Goal: Task Accomplishment & Management: Complete application form

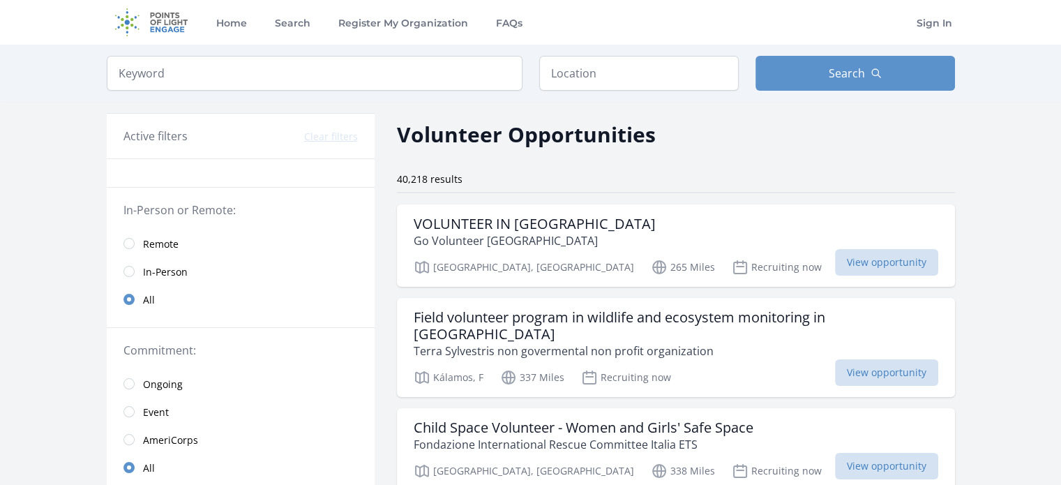
click at [151, 246] on span "Remote" at bounding box center [161, 244] width 36 height 14
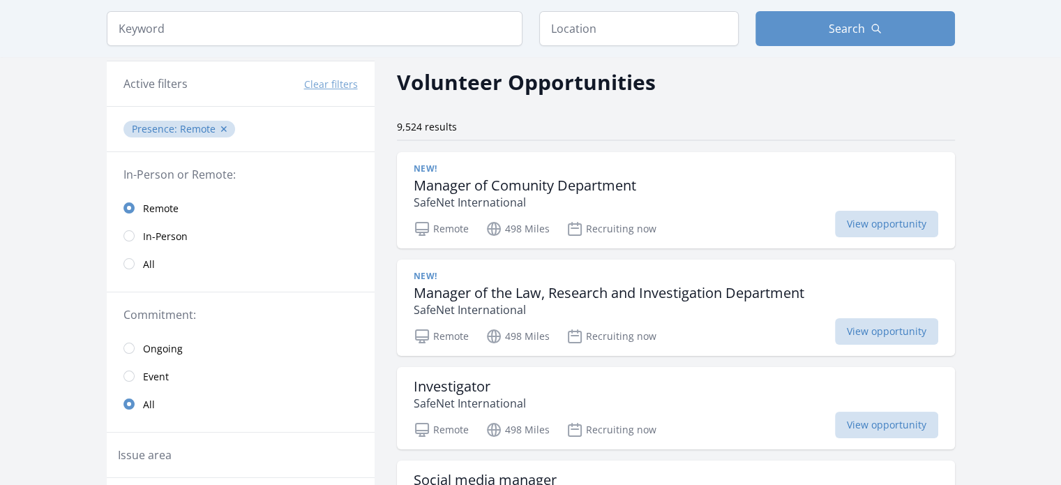
scroll to position [53, 0]
click at [175, 234] on span "In-Person" at bounding box center [165, 236] width 45 height 14
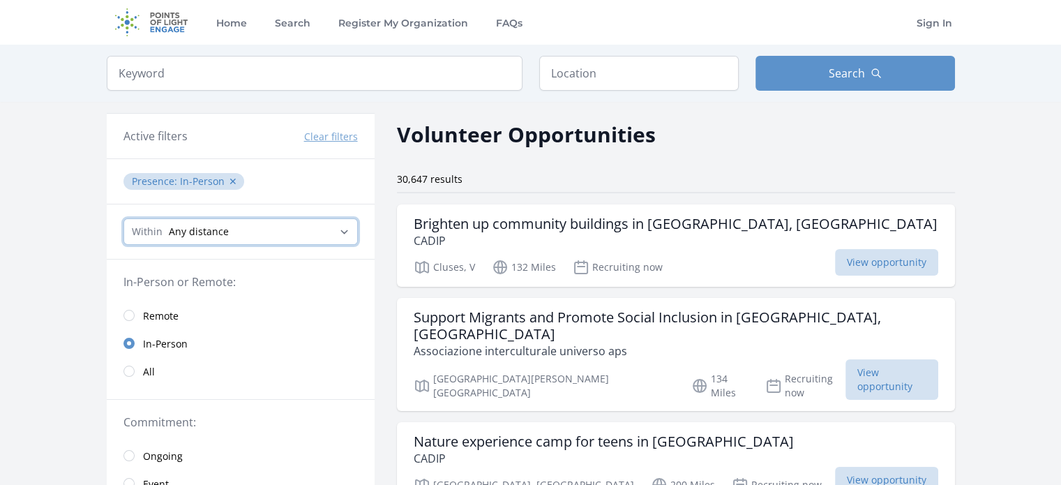
click at [280, 228] on select "Any distance , 5 Miles , 20 Miles , 50 Miles , 100 Miles" at bounding box center [240, 231] width 234 height 26
select select "8046"
click at [123, 218] on select "Any distance , 5 Miles , 20 Miles , 50 Miles , 100 Miles" at bounding box center [240, 231] width 234 height 26
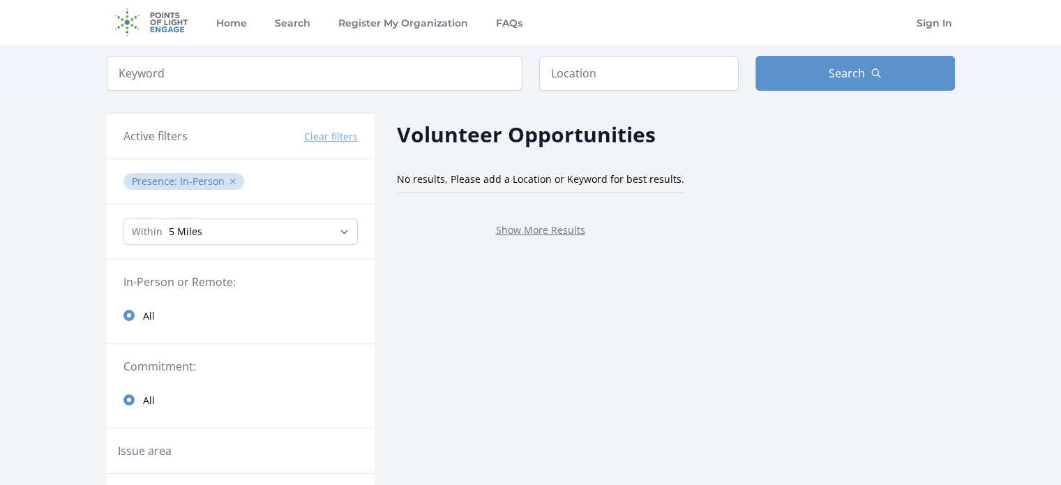
click at [229, 175] on button "✕" at bounding box center [233, 181] width 8 height 14
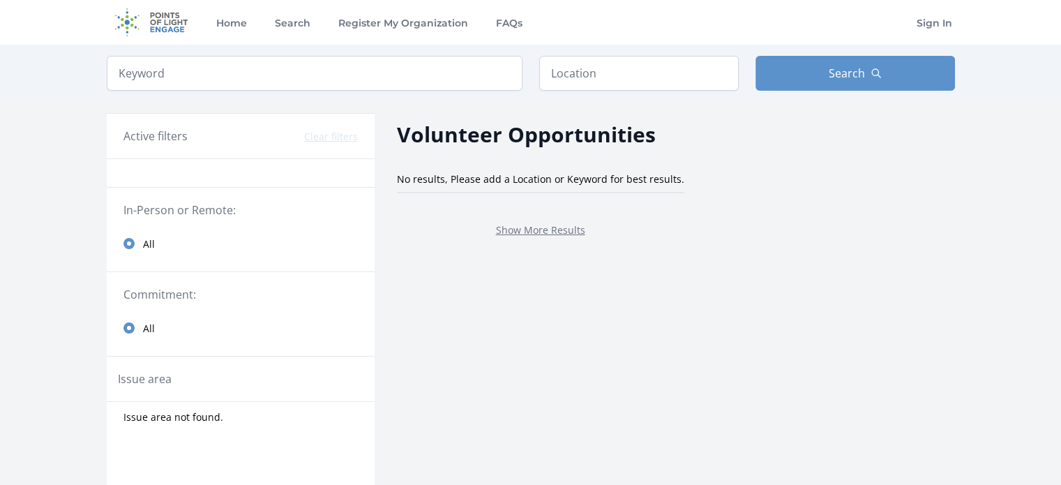
click at [128, 253] on link "All" at bounding box center [241, 243] width 268 height 28
click at [519, 219] on div "Show More Results" at bounding box center [540, 229] width 287 height 50
click at [515, 234] on link "Show More Results" at bounding box center [540, 229] width 89 height 13
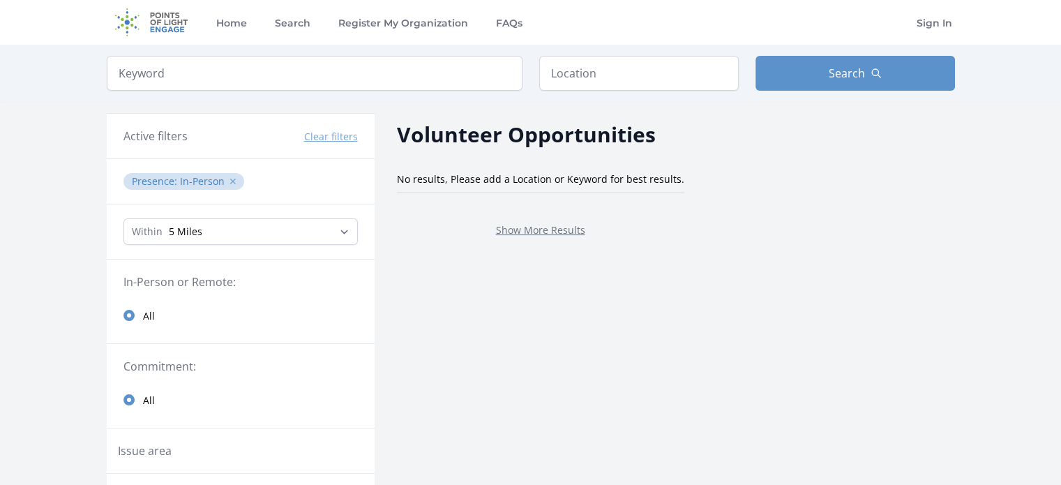
click at [229, 178] on button "✕" at bounding box center [233, 181] width 8 height 14
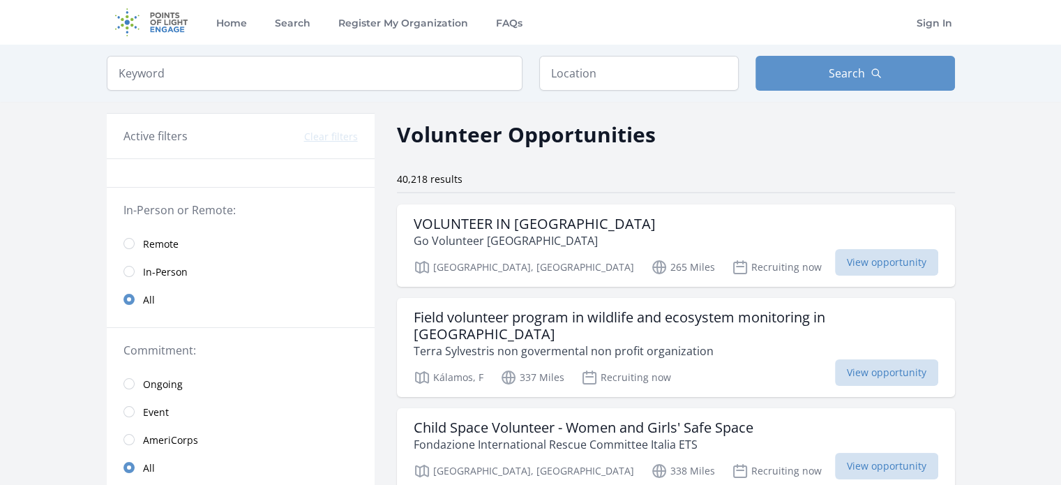
click at [166, 239] on span "Remote" at bounding box center [161, 244] width 36 height 14
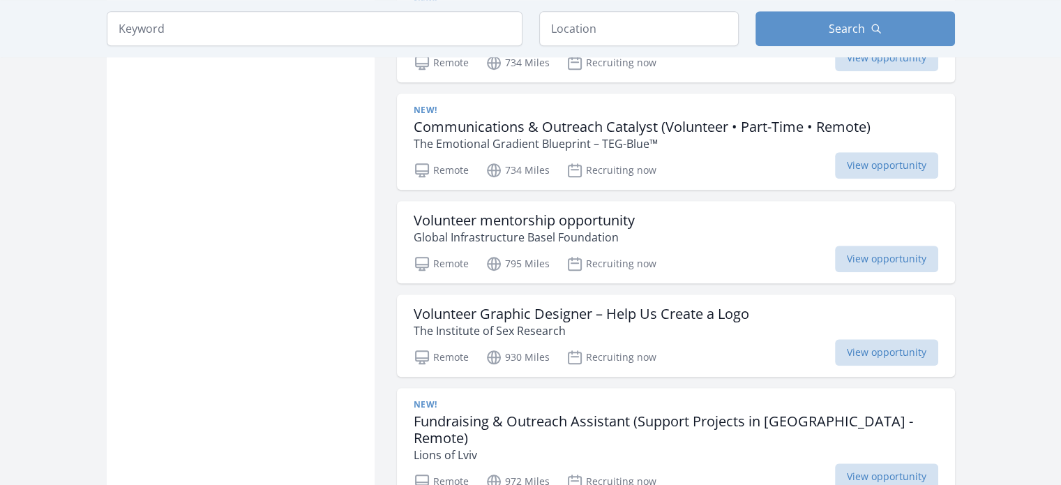
scroll to position [1293, 0]
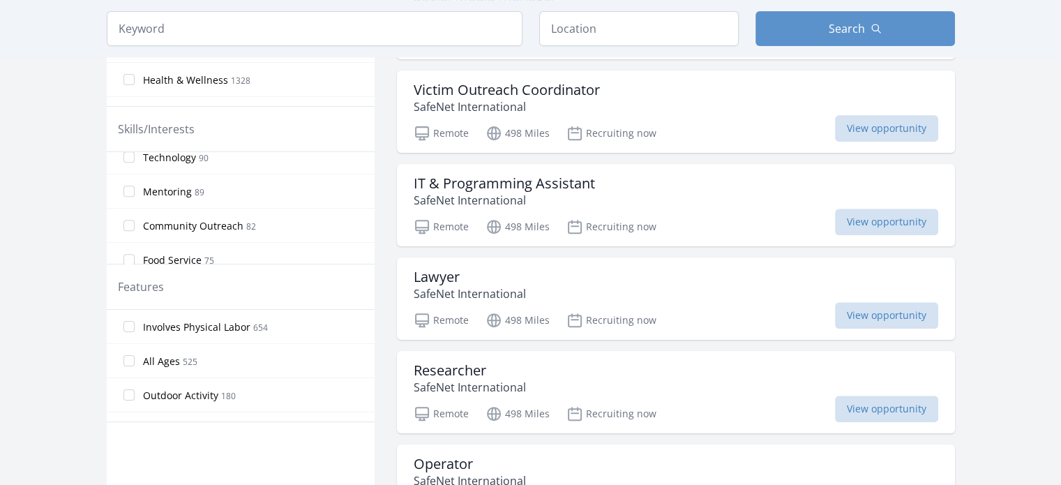
scroll to position [709, 0]
click at [207, 240] on span "Community Outreach" at bounding box center [193, 247] width 100 height 14
click at [135, 241] on input "Community Outreach 82" at bounding box center [128, 246] width 11 height 11
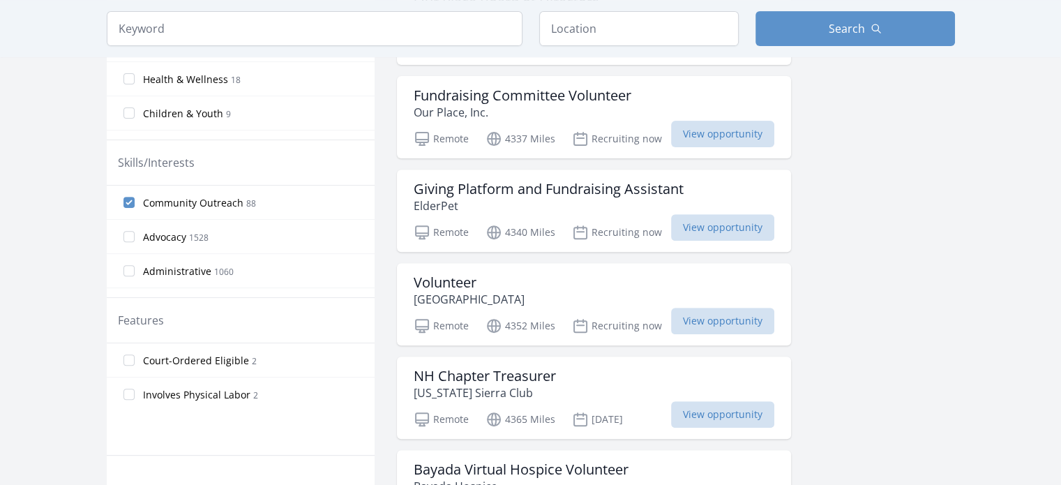
click at [129, 188] on label "Community Outreach 88" at bounding box center [241, 202] width 268 height 28
click at [129, 197] on input "Community Outreach 88" at bounding box center [128, 202] width 11 height 11
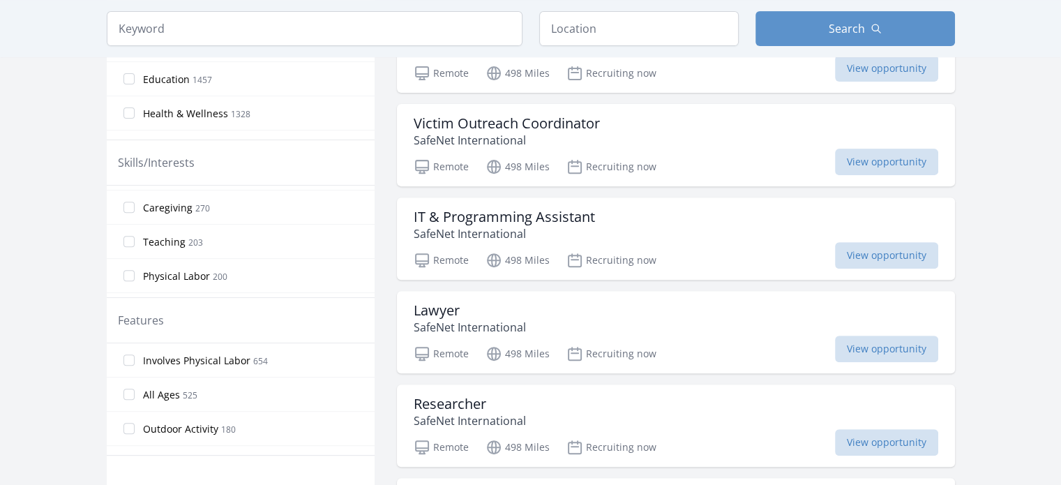
scroll to position [286, 0]
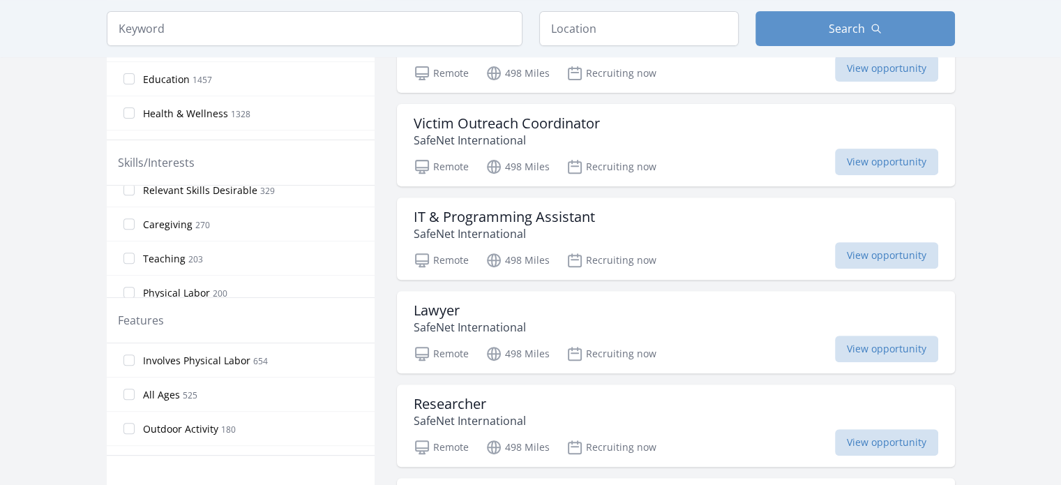
click at [161, 221] on span "Caregiving" at bounding box center [168, 225] width 50 height 14
click at [135, 221] on input "Caregiving 270" at bounding box center [128, 223] width 11 height 11
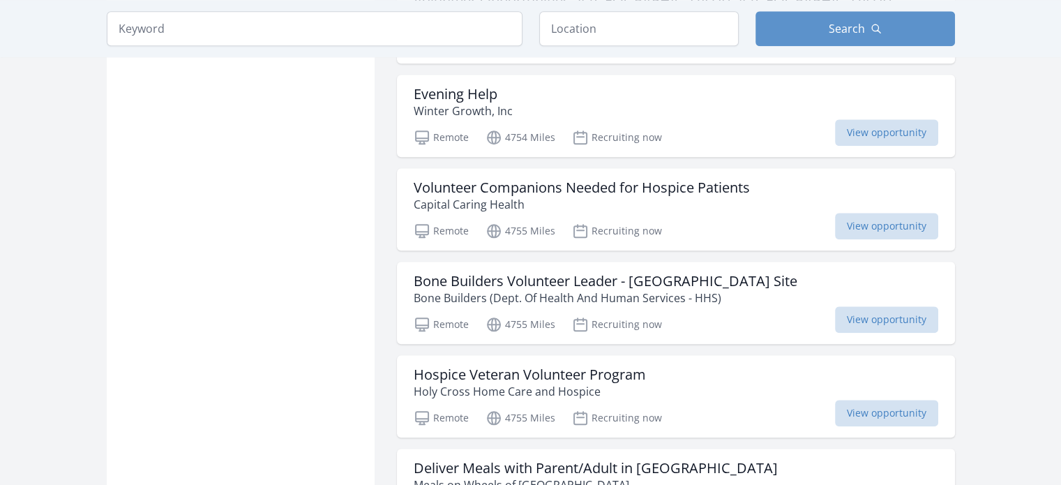
scroll to position [1455, 0]
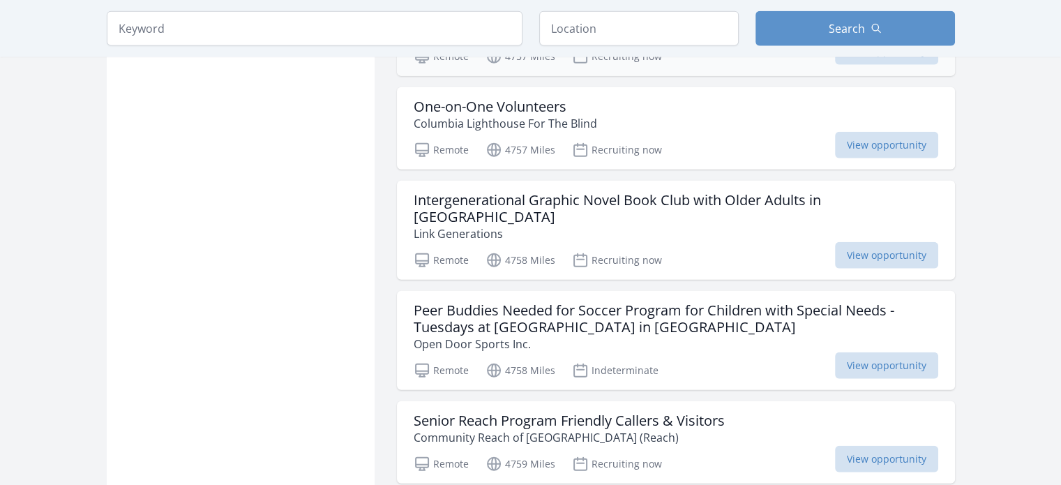
scroll to position [3363, 0]
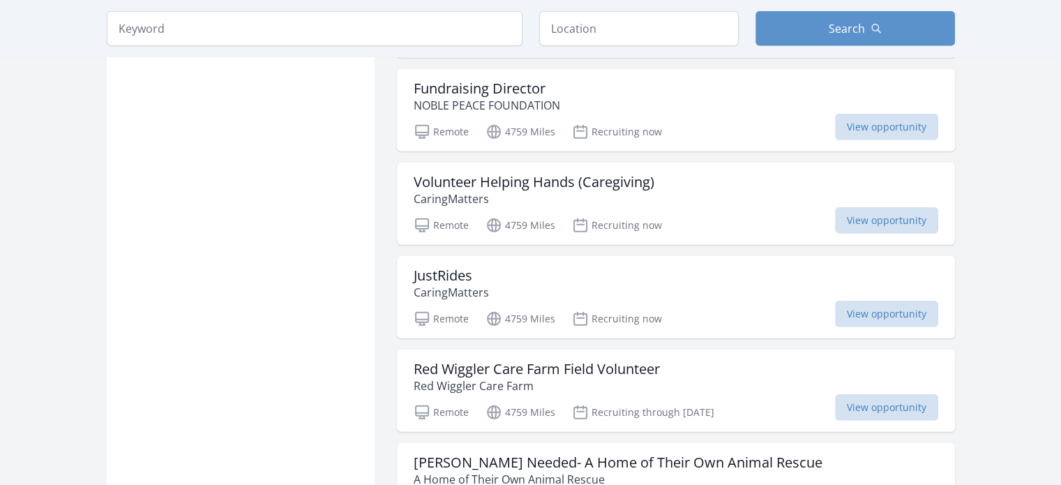
scroll to position [4273, 0]
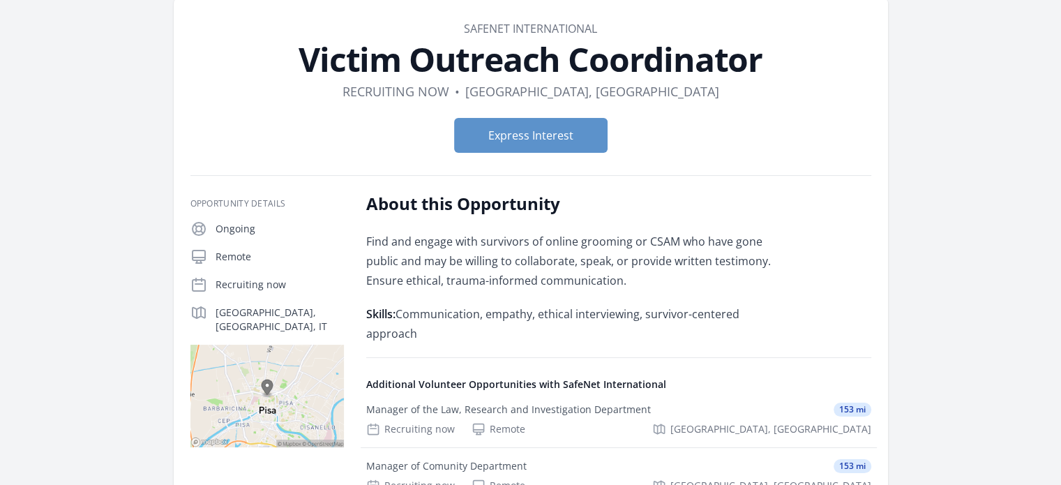
scroll to position [61, 0]
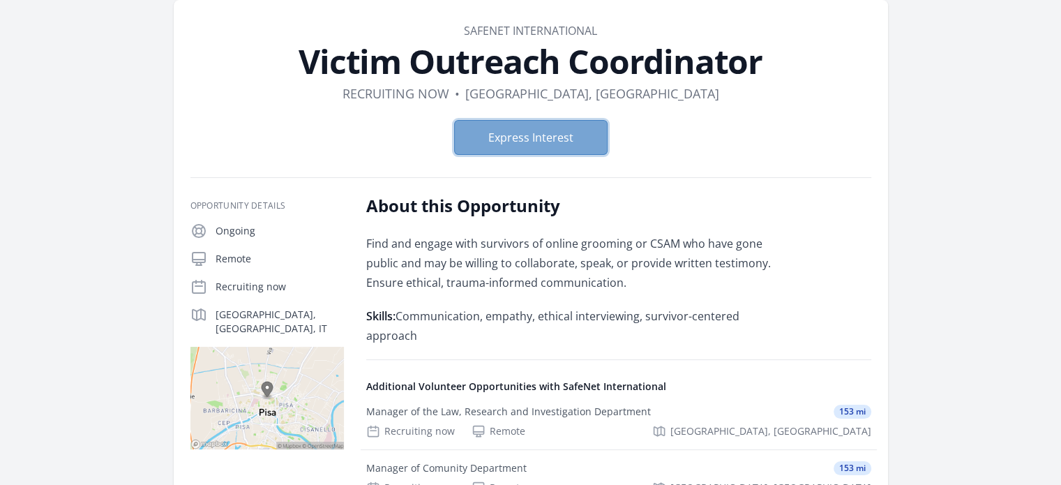
click at [567, 146] on button "Express Interest" at bounding box center [530, 137] width 153 height 35
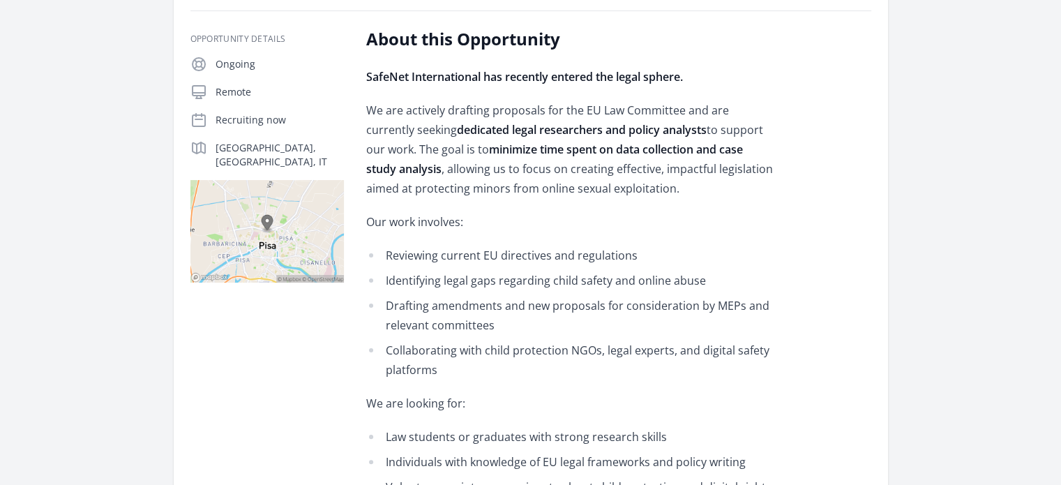
scroll to position [315, 0]
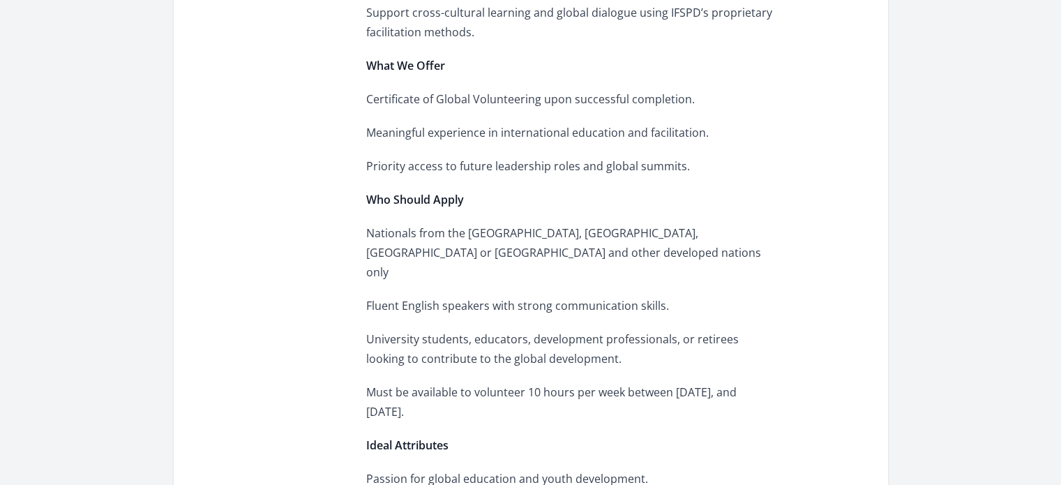
scroll to position [785, 0]
